Goal: Task Accomplishment & Management: Complete application form

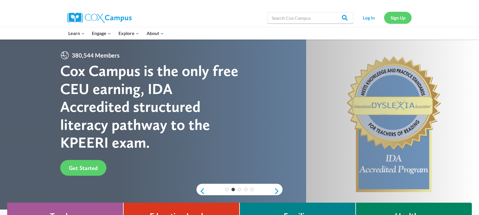
click at [394, 20] on link "Sign Up" at bounding box center [398, 18] width 28 height 12
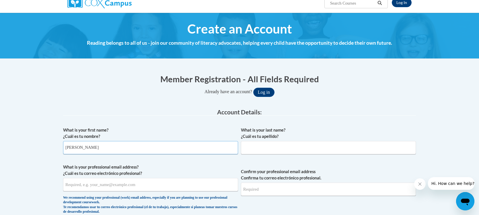
type input "[PERSON_NAME]"
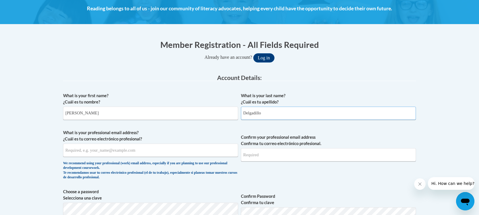
scroll to position [86, 0]
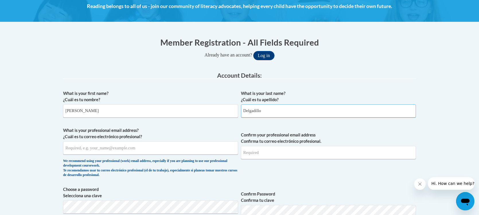
type input "Delgadillo"
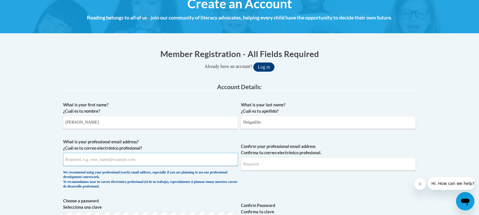
scroll to position [75, 0]
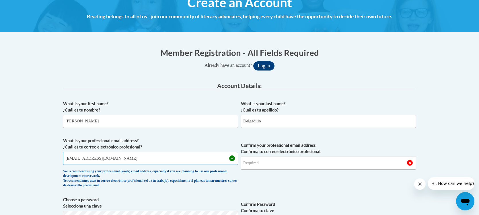
type input "[EMAIL_ADDRESS][DOMAIN_NAME]"
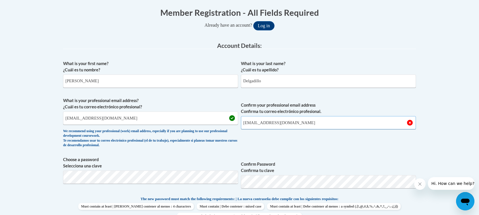
scroll to position [136, 0]
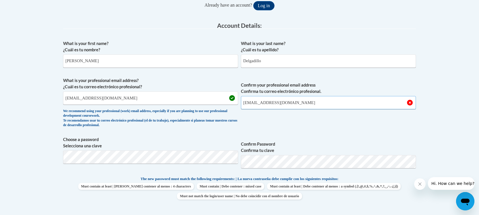
type input "[EMAIL_ADDRESS][DOMAIN_NAME]"
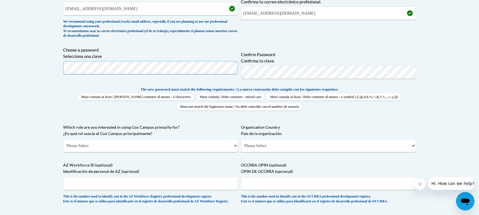
scroll to position [251, 0]
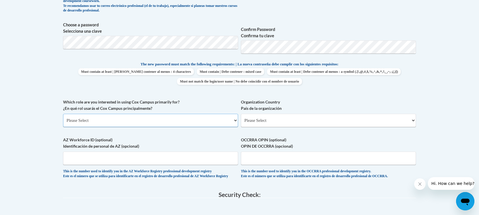
select select "5a18ea06-2b54-4451-96f2-d152daf9eac5"
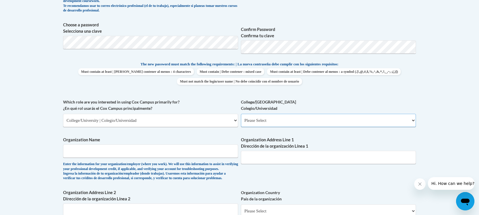
select select "99b32b07-cffc-426c-8bf6-0cd77760d84b"
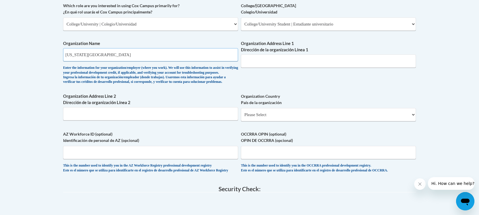
scroll to position [350, 0]
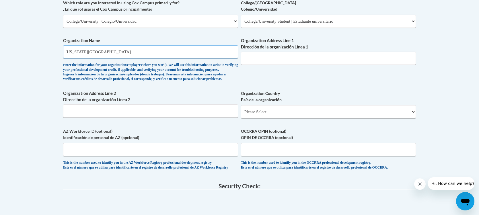
type input "[US_STATE][GEOGRAPHIC_DATA]"
select select "ad49bcad-a171-4b2e-b99c-48b446064914"
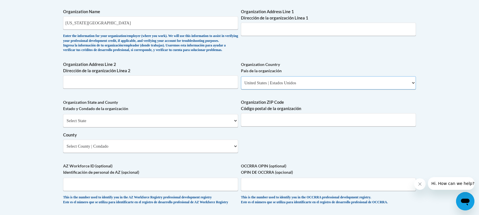
scroll to position [384, 0]
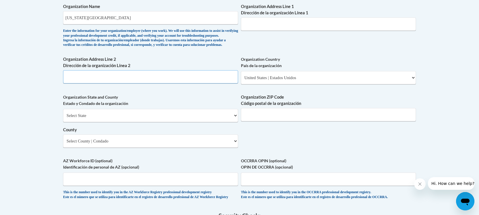
click at [100, 78] on input "Organization Address Line 2 Dirección de la organización Línea 2" at bounding box center [150, 76] width 175 height 13
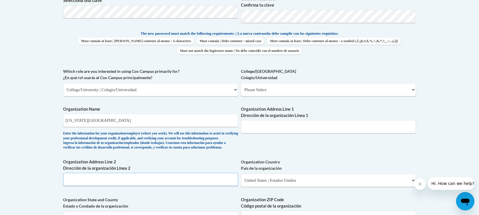
scroll to position [282, 0]
select select "99b32b07-cffc-426c-8bf6-0cd77760d84b"
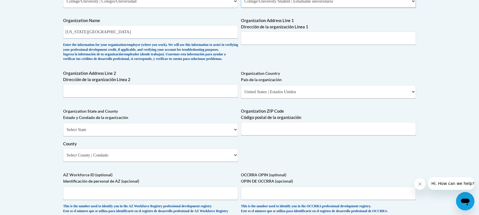
scroll to position [352, 0]
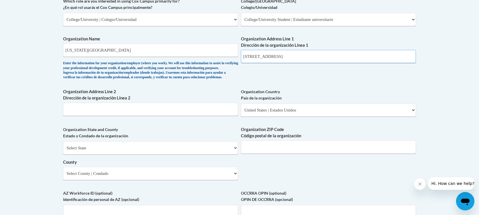
type input "912 W Franklin St"
click at [291, 52] on input "912 W Franklin St" at bounding box center [328, 56] width 175 height 13
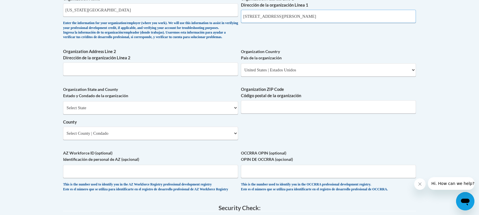
scroll to position [393, 0]
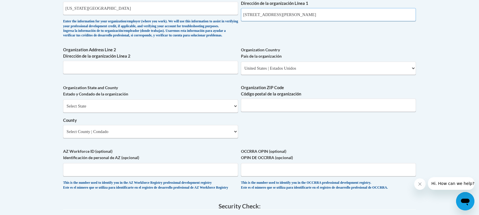
type input "907 Floyd Ave Richmond, VA 23284"
select select "Virginia"
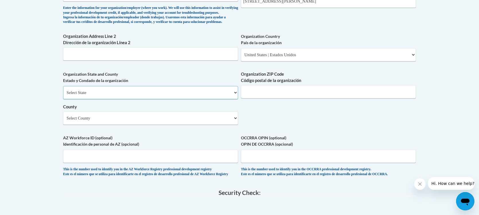
scroll to position [414, 0]
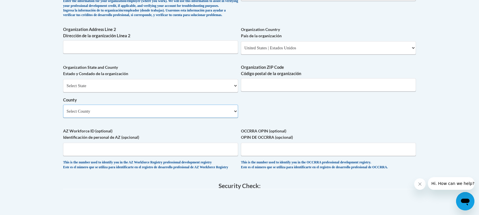
select select "Richmond"
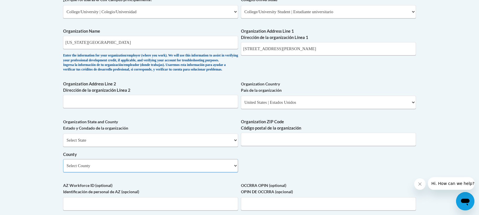
scroll to position [335, 0]
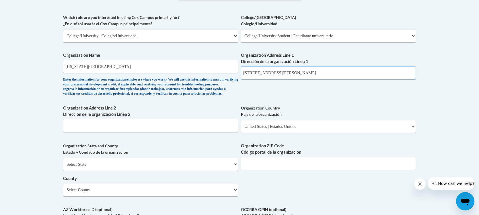
drag, startPoint x: 299, startPoint y: 68, endPoint x: 315, endPoint y: 68, distance: 16.6
click at [315, 68] on input "907 Floyd Ave Richmond, VA 23284" at bounding box center [328, 72] width 175 height 13
click at [306, 99] on div "What is your first name? ¿Cuál es tu nombre? Jessica What is your last name? ¿C…" at bounding box center [239, 46] width 353 height 416
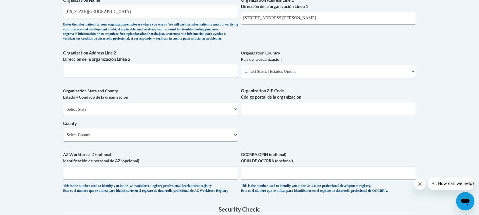
scroll to position [391, 0]
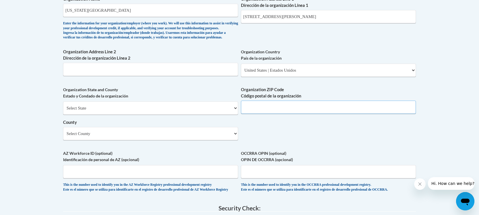
paste input "23284"
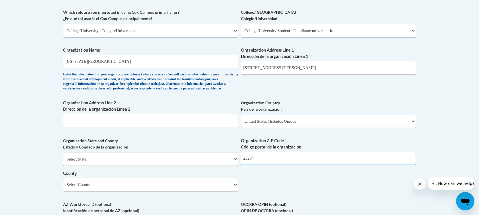
scroll to position [343, 0]
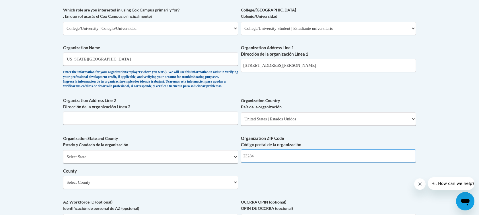
type input "23284"
click at [314, 63] on input "907 Floyd Ave Richmond, VA 23284" at bounding box center [328, 65] width 175 height 13
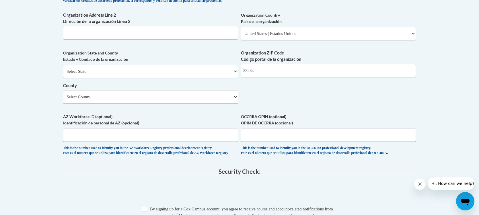
scroll to position [443, 0]
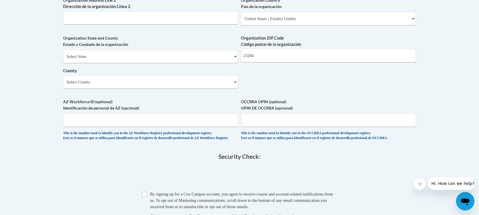
type input "[GEOGRAPHIC_DATA]"
click at [86, 120] on input "AZ Workforce ID (optional) Identificación de personal de AZ (opcional)" at bounding box center [150, 120] width 175 height 13
click at [144, 197] on input "Checkbox" at bounding box center [144, 194] width 5 height 5
checkbox input "true"
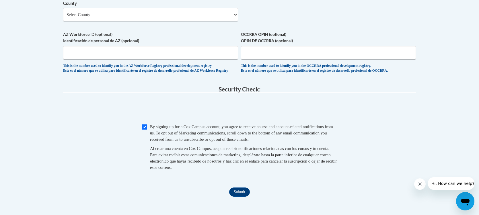
scroll to position [512, 0]
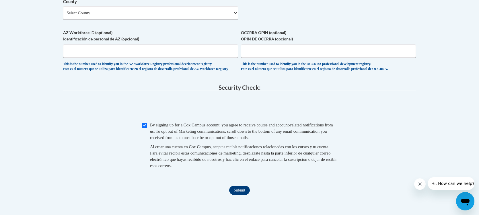
click at [243, 192] on input "Submit" at bounding box center [239, 190] width 21 height 9
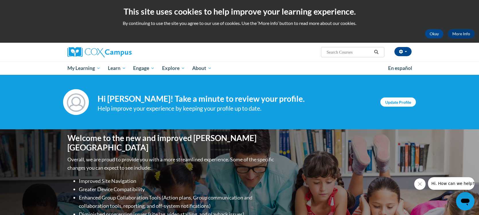
click at [407, 100] on link "Update Profile" at bounding box center [399, 102] width 36 height 9
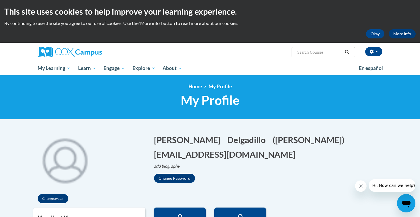
click at [402, 34] on link "More Info" at bounding box center [401, 33] width 27 height 9
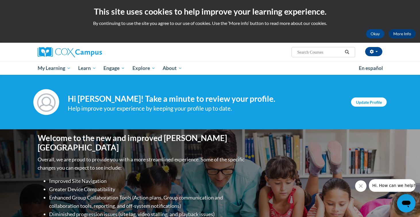
click at [354, 100] on link "Update Profile" at bounding box center [369, 102] width 36 height 9
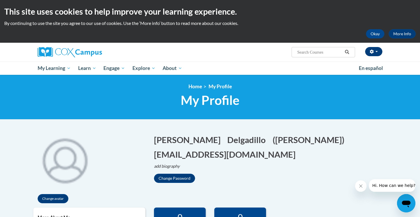
click at [376, 52] on span "button" at bounding box center [376, 51] width 2 height 1
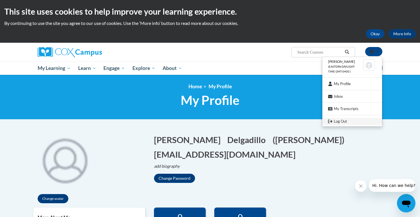
click at [339, 121] on link "Log Out" at bounding box center [352, 121] width 60 height 7
